Goal: Transaction & Acquisition: Purchase product/service

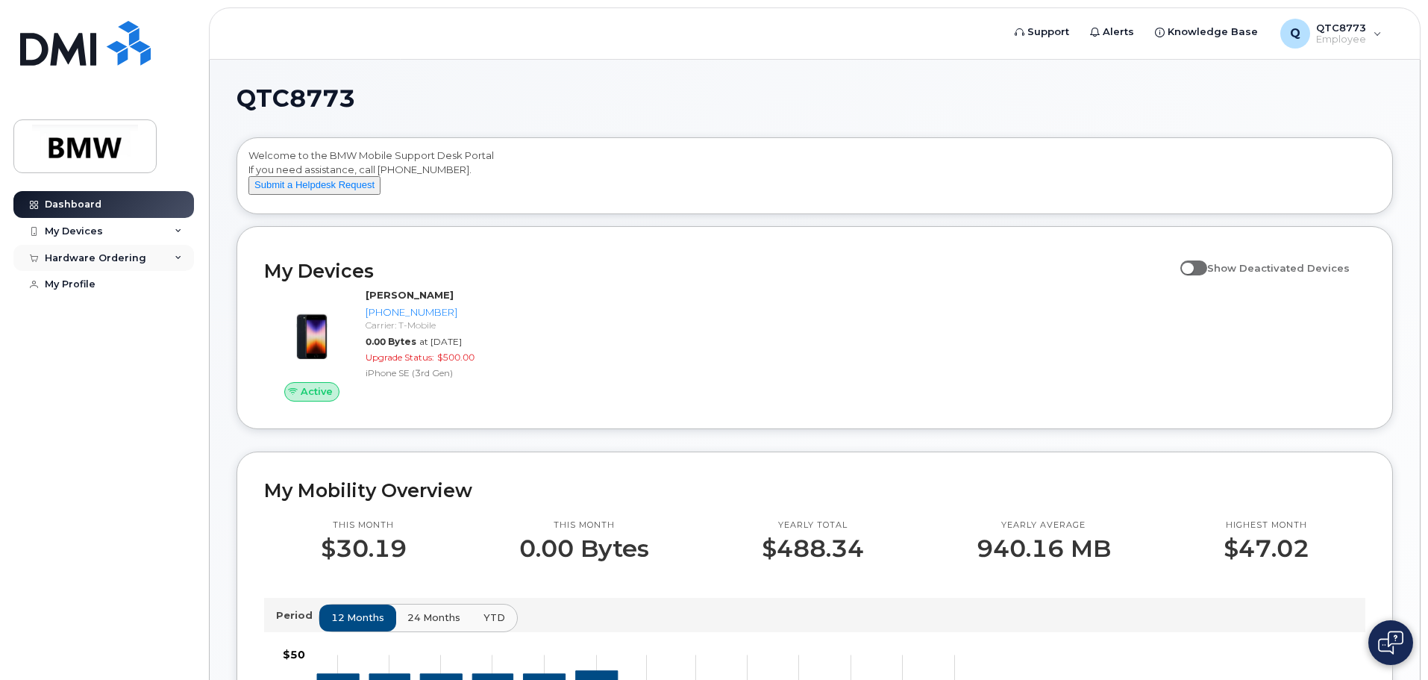
click at [125, 260] on div "Hardware Ordering" at bounding box center [95, 258] width 101 height 12
click at [81, 336] on div "My Profile" at bounding box center [70, 342] width 51 height 12
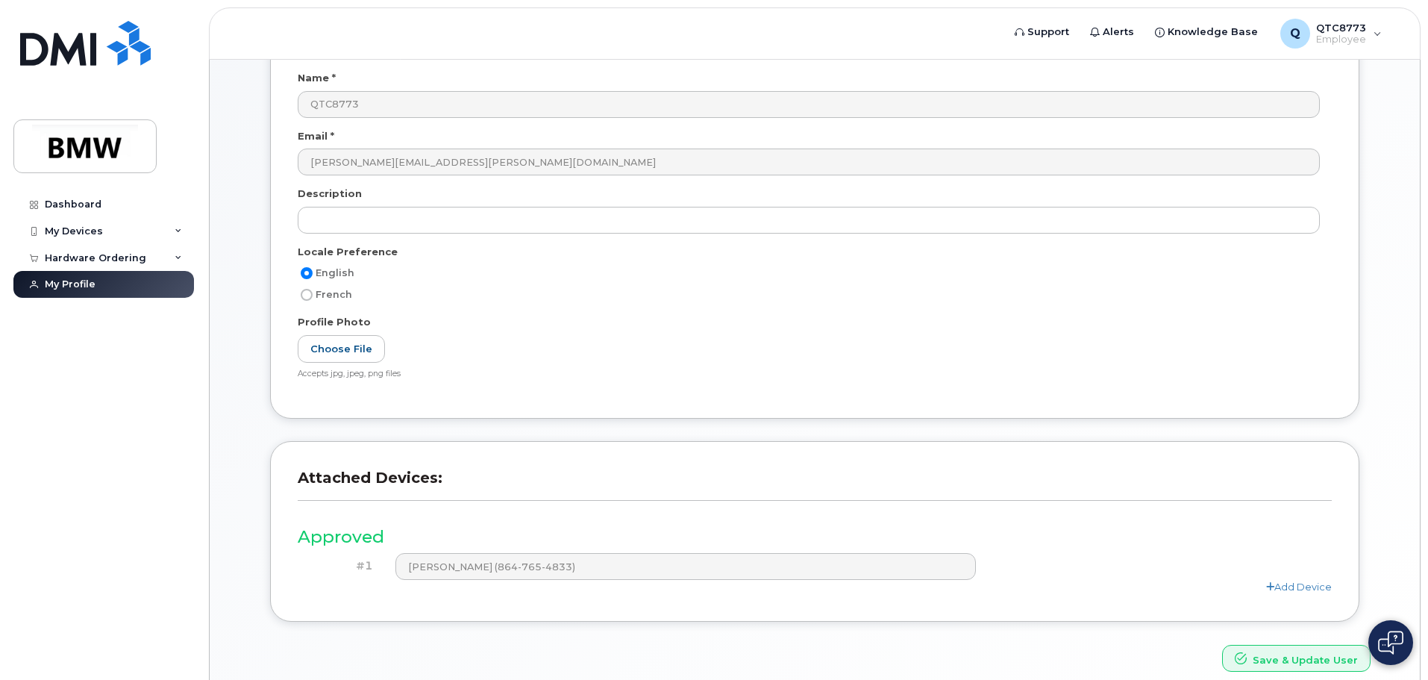
scroll to position [224, 0]
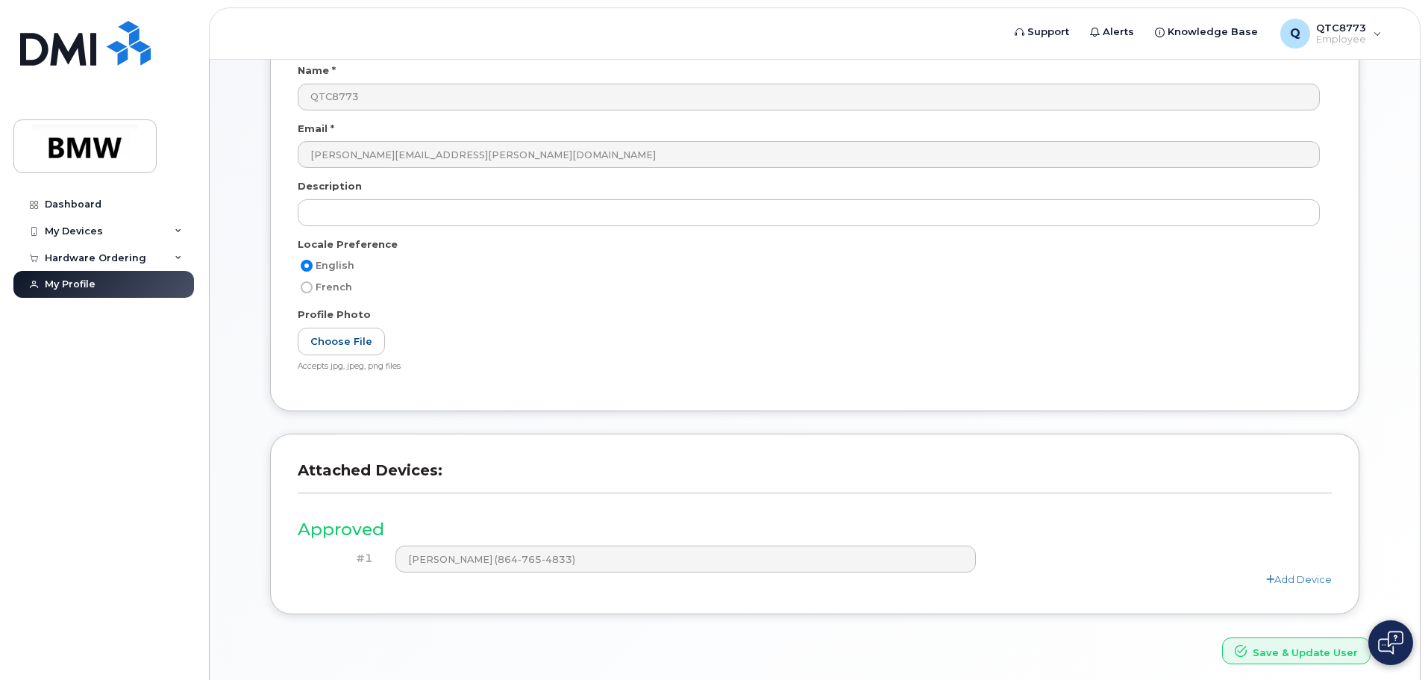
drag, startPoint x: 761, startPoint y: 550, endPoint x: 680, endPoint y: 506, distance: 92.5
click at [680, 507] on div "Approved #1 Katie ONeal (864-765-4833) Add Device" at bounding box center [815, 547] width 1034 height 80
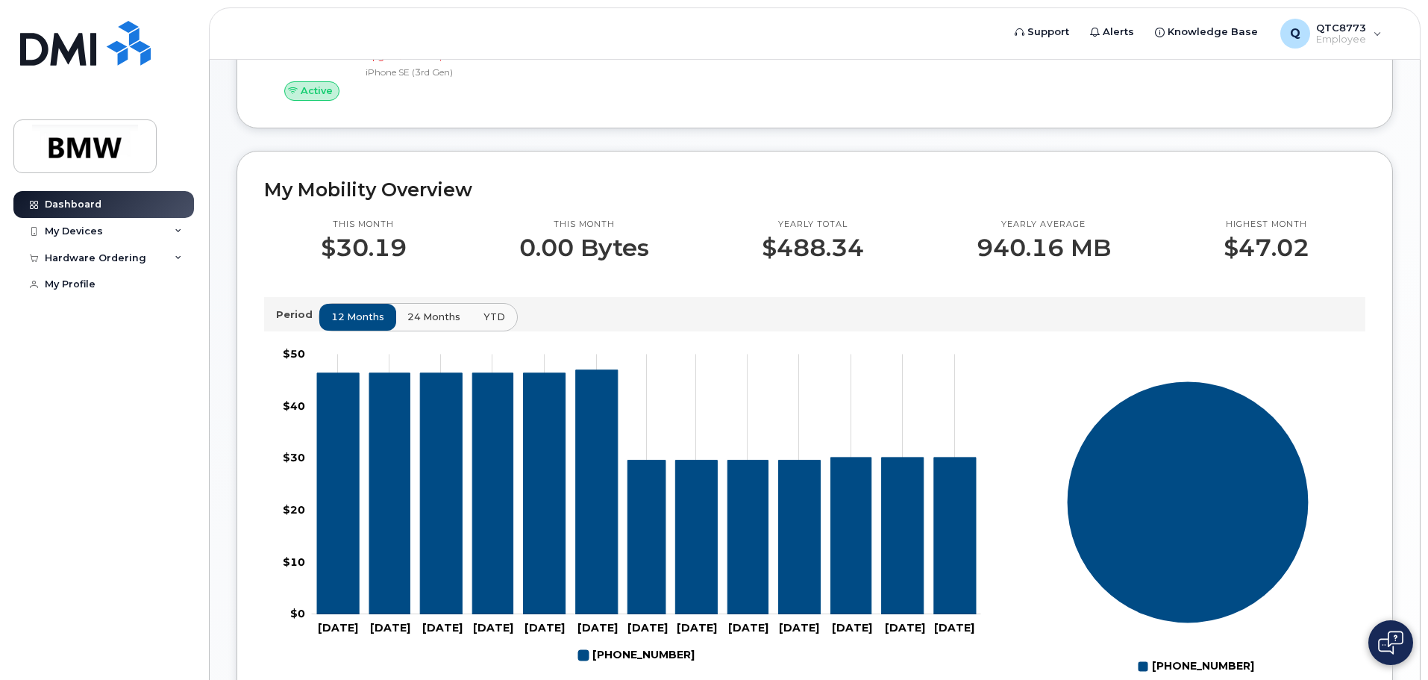
scroll to position [373, 0]
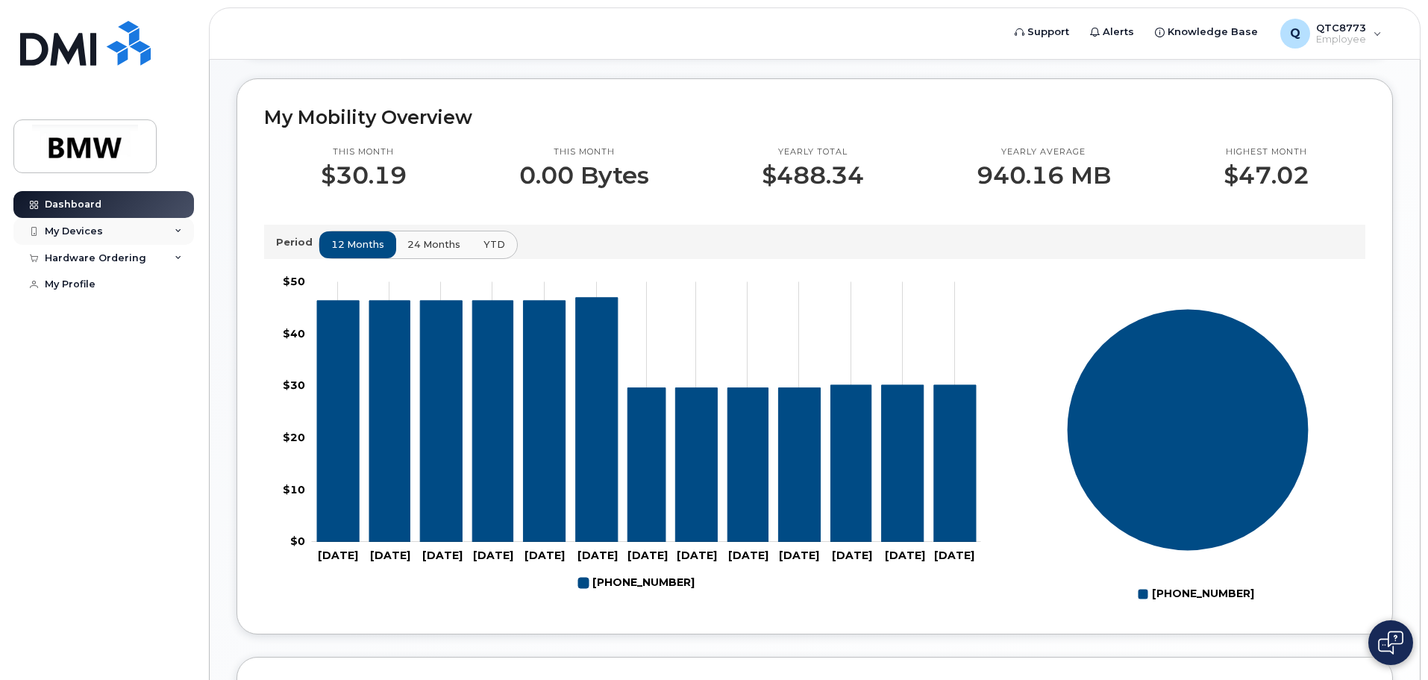
click at [123, 228] on div "My Devices" at bounding box center [103, 231] width 181 height 27
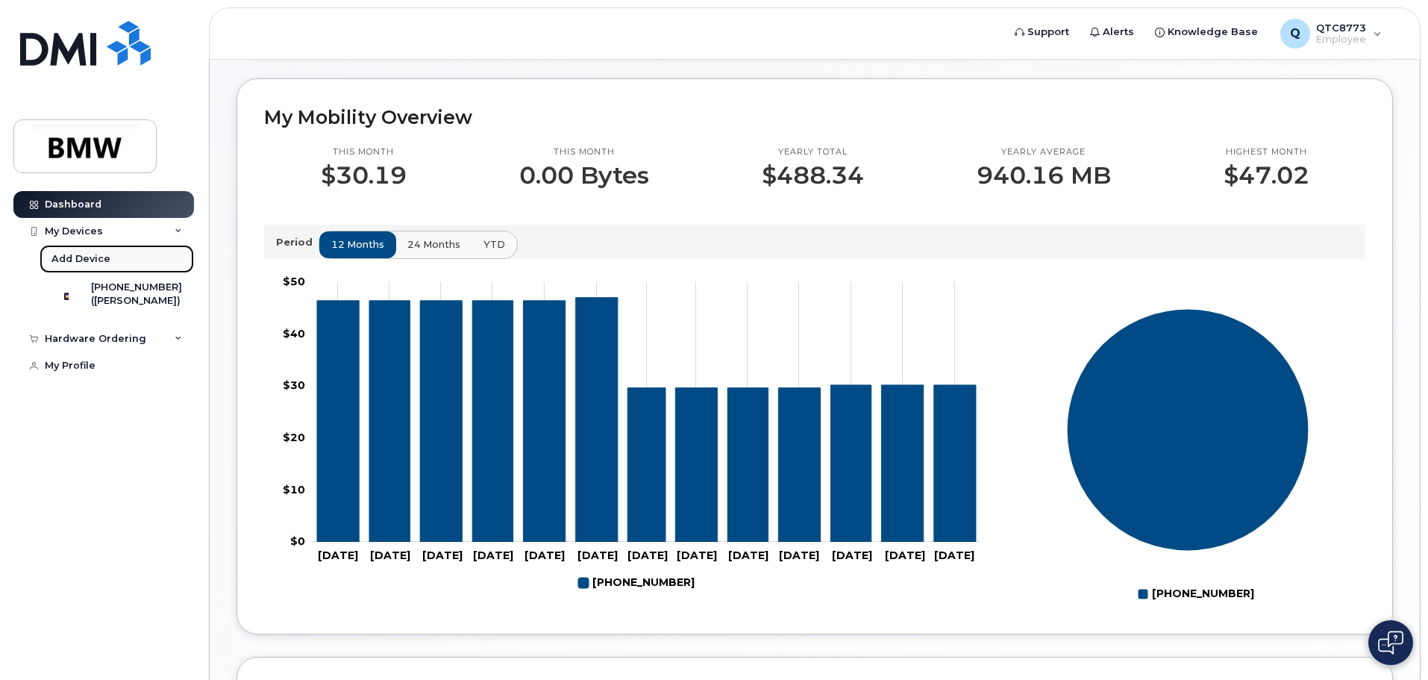
click at [122, 261] on link "Add Device" at bounding box center [117, 259] width 154 height 28
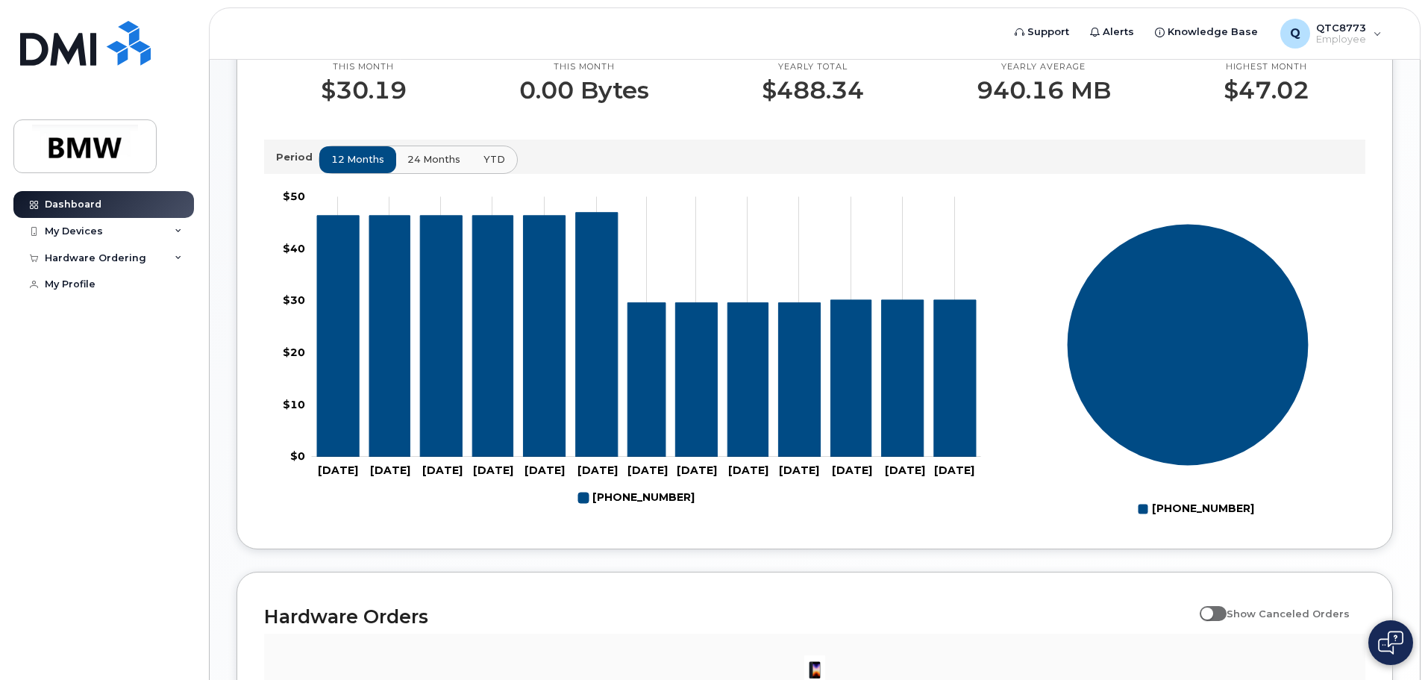
scroll to position [231, 0]
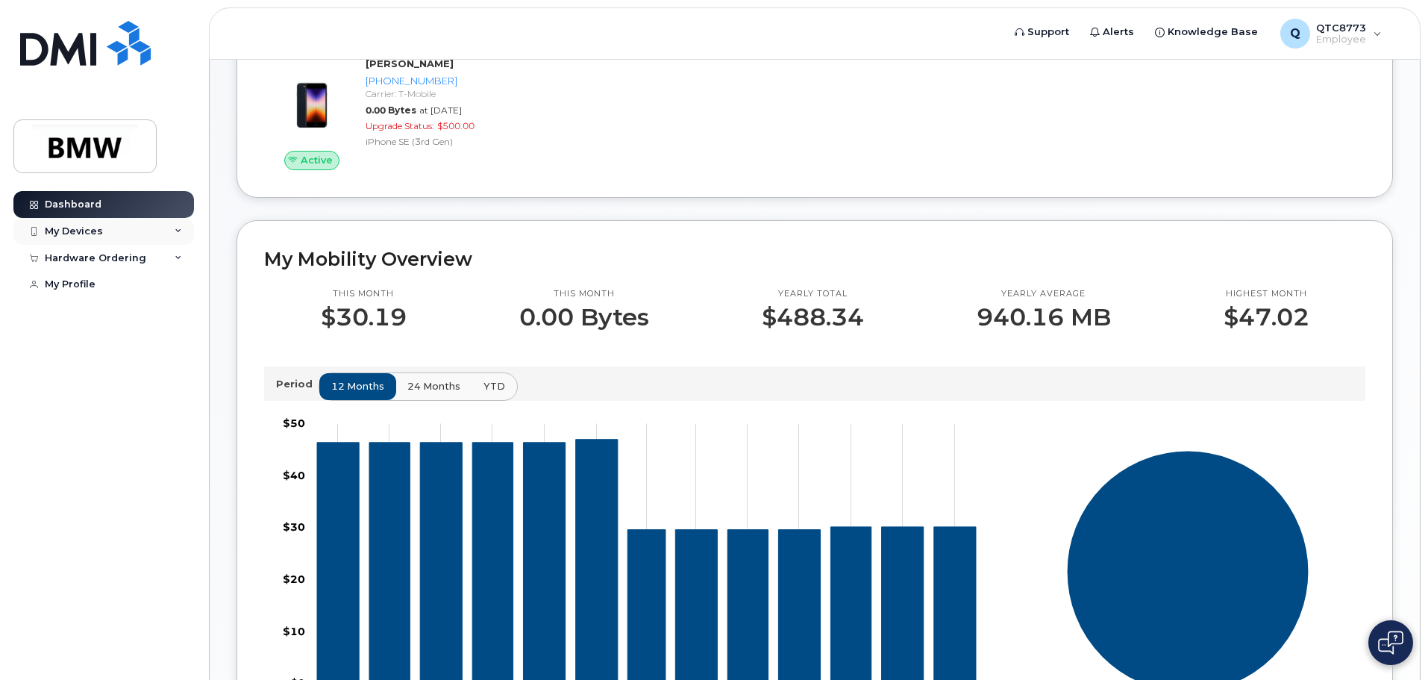
click at [156, 230] on div "My Devices" at bounding box center [103, 231] width 181 height 27
click at [137, 352] on div "Hardware Ordering" at bounding box center [103, 338] width 181 height 27
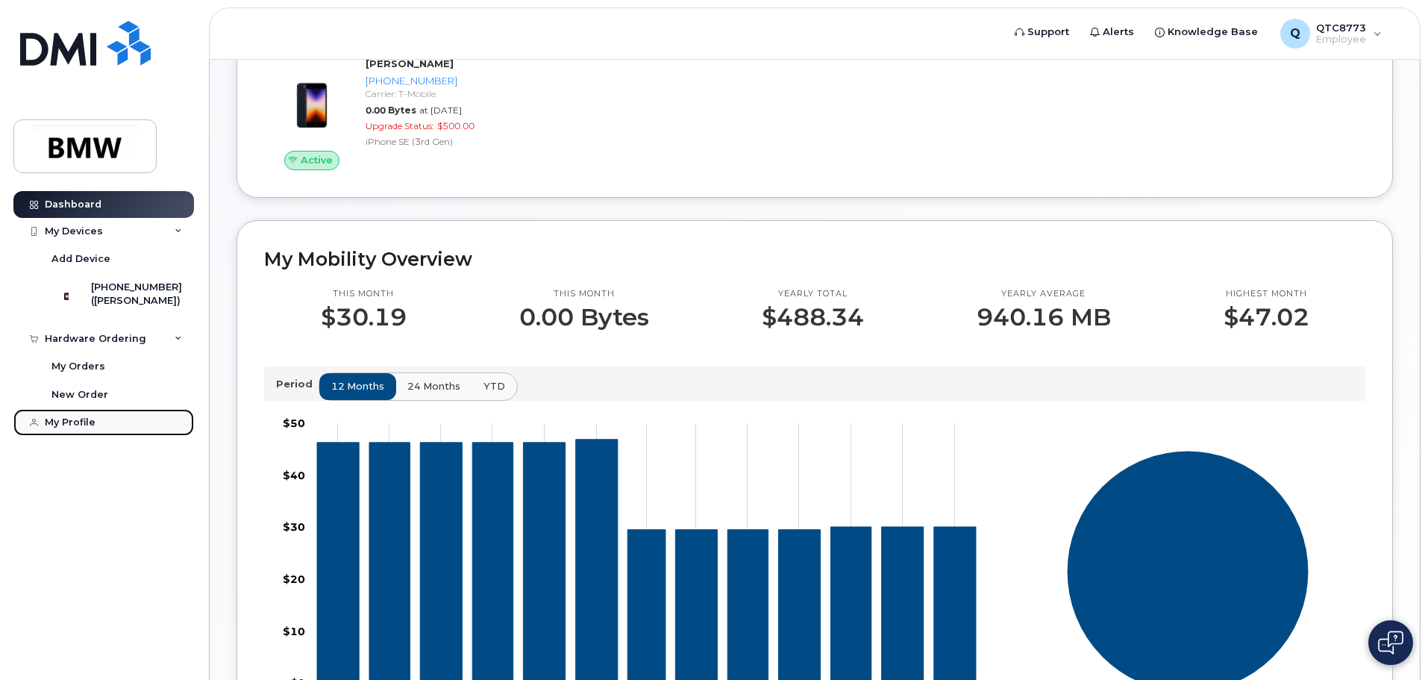
click at [86, 428] on div "My Profile" at bounding box center [70, 422] width 51 height 12
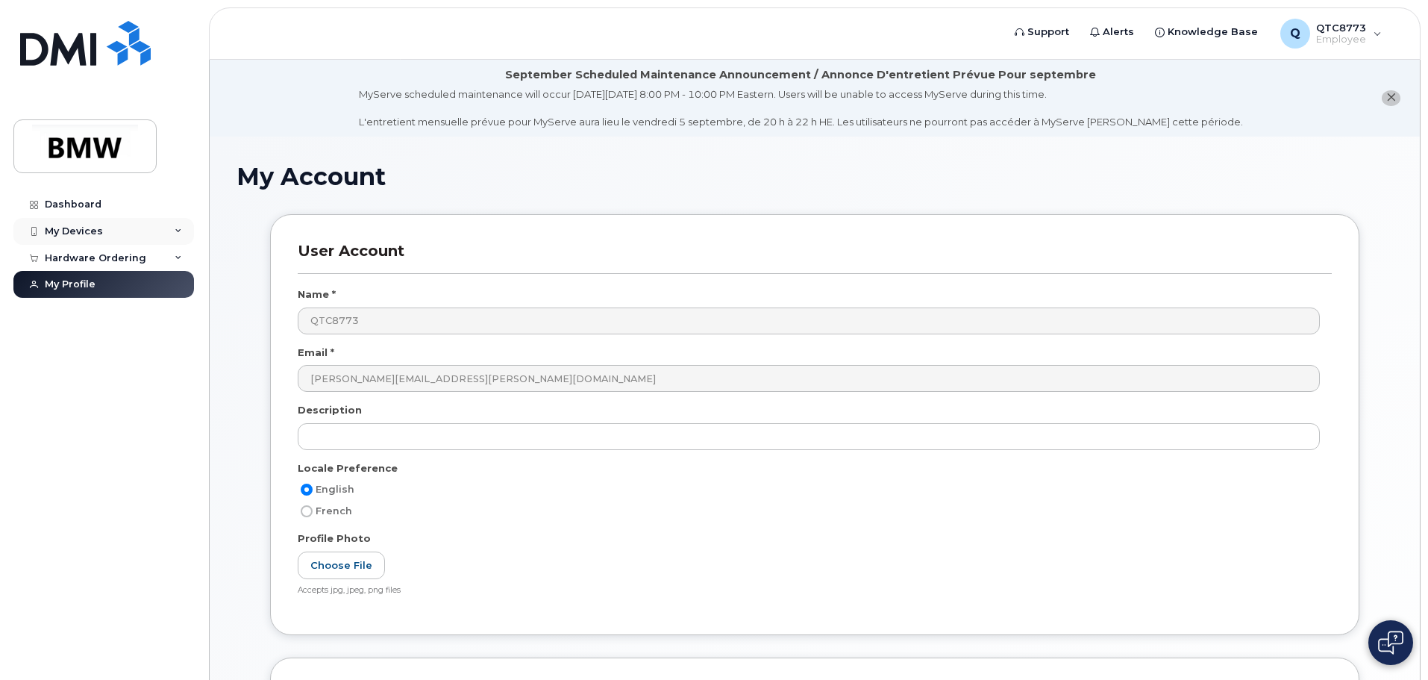
click at [98, 222] on div "My Devices" at bounding box center [103, 231] width 181 height 27
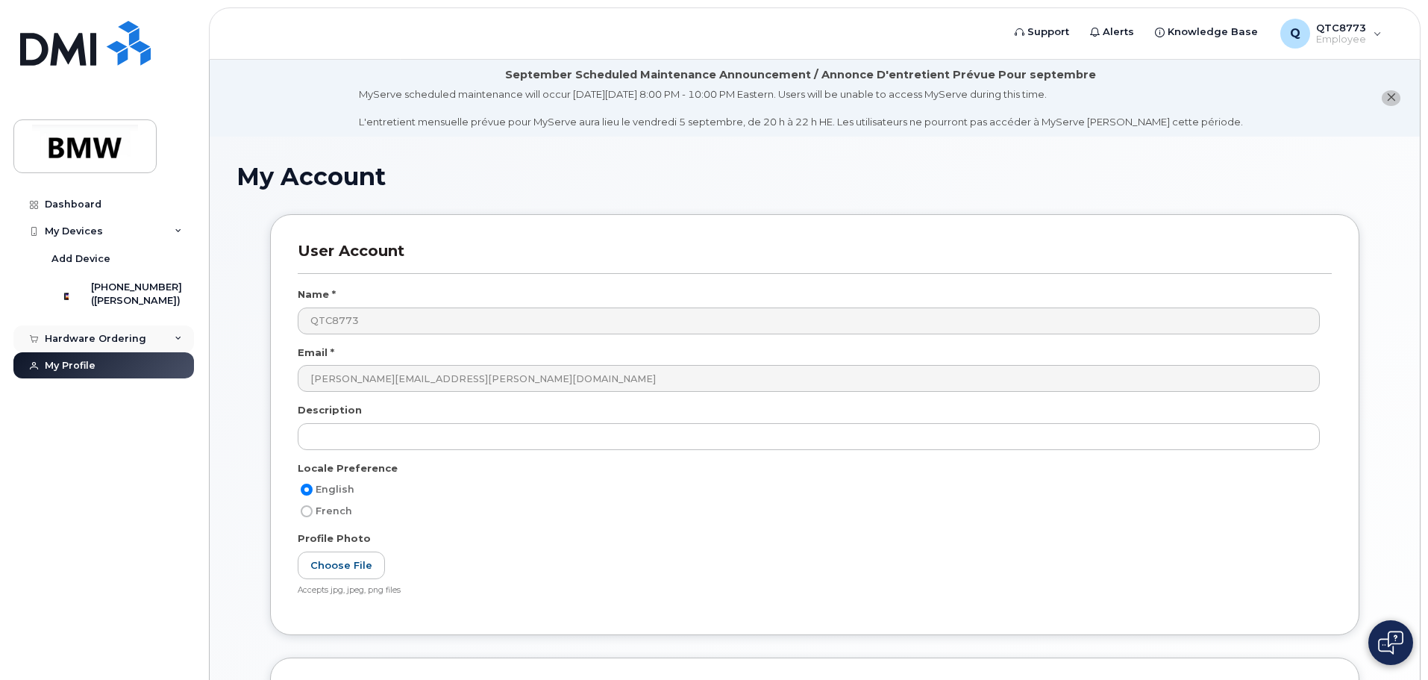
click at [151, 351] on div "Hardware Ordering" at bounding box center [103, 338] width 181 height 27
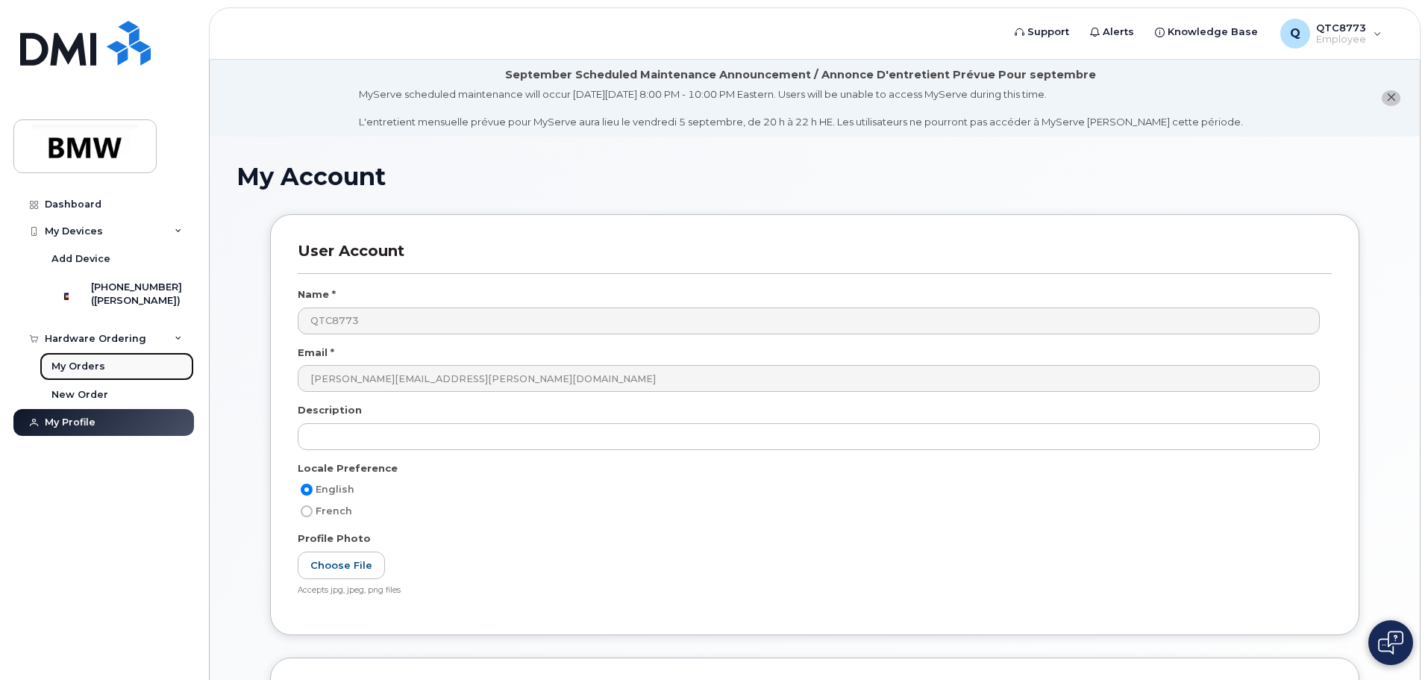
click at [116, 380] on link "My Orders" at bounding box center [117, 366] width 154 height 28
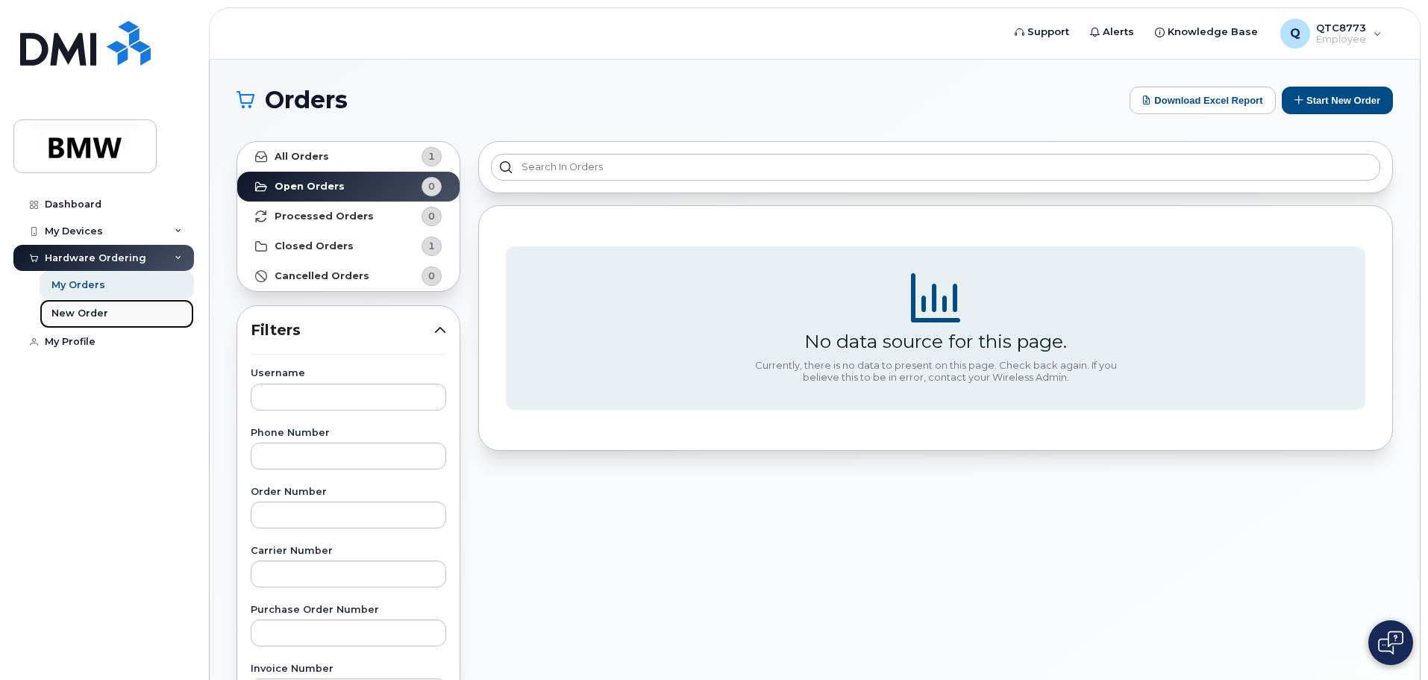
click at [128, 311] on link "New Order" at bounding box center [117, 313] width 154 height 28
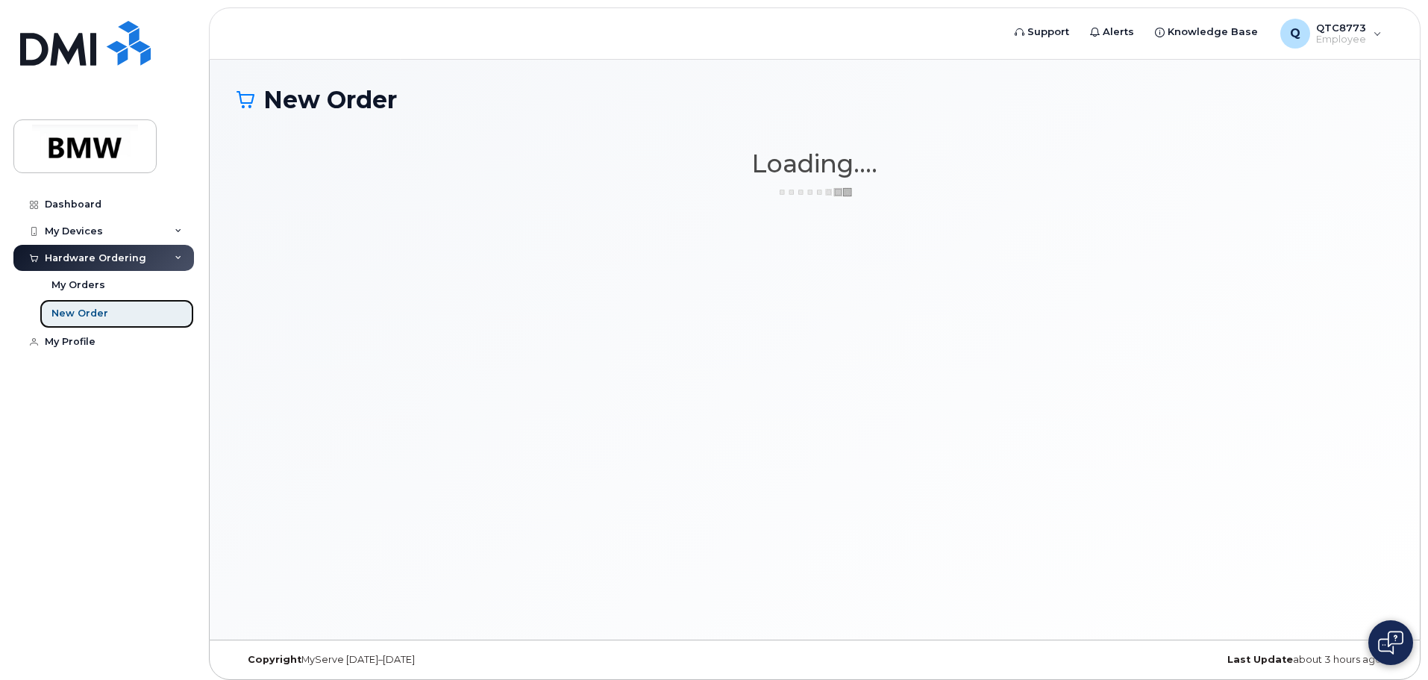
click at [137, 310] on link "New Order" at bounding box center [117, 313] width 154 height 28
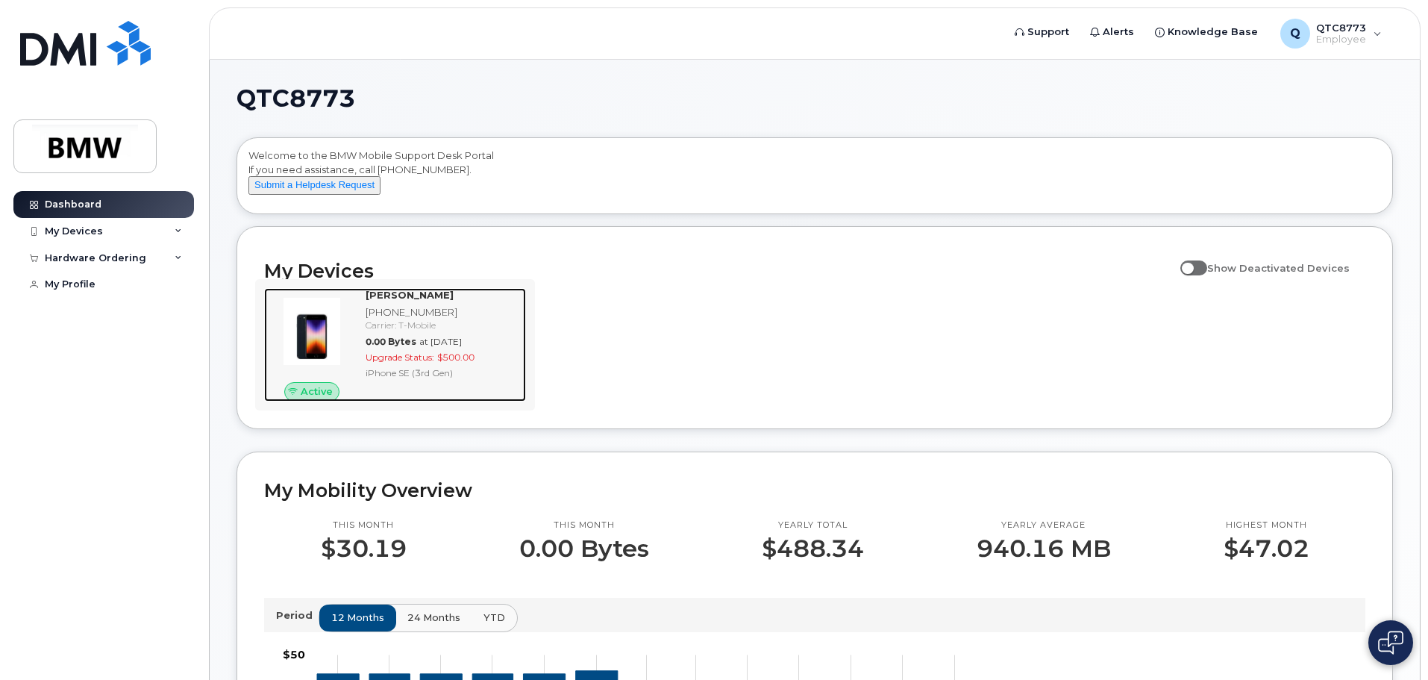
click at [413, 347] on span "0.00 Bytes" at bounding box center [391, 341] width 51 height 11
